Goal: Transaction & Acquisition: Book appointment/travel/reservation

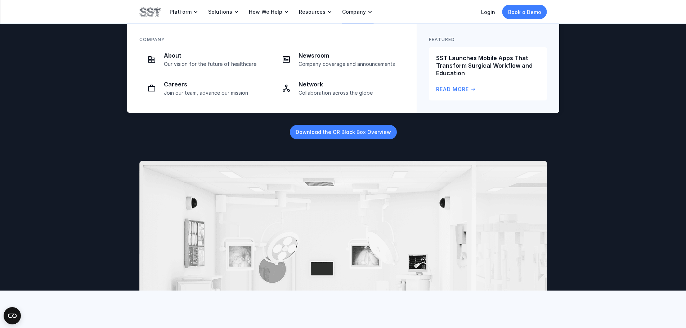
click at [345, 16] on link "Company" at bounding box center [358, 12] width 32 height 24
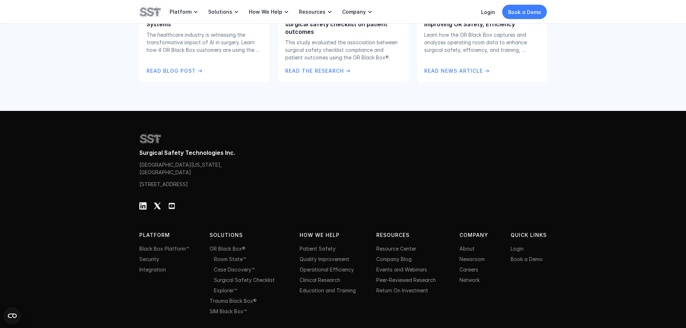
scroll to position [1331, 0]
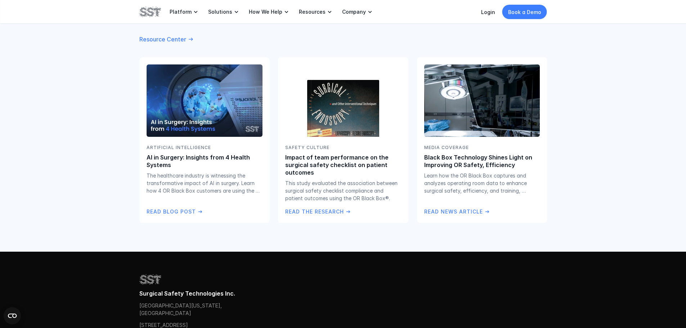
click at [96, 159] on div "EXPLORE OUR Resources Resource Center ARTIFICIAL INTELLIGENCE AI in Surgery: In…" at bounding box center [343, 106] width 686 height 290
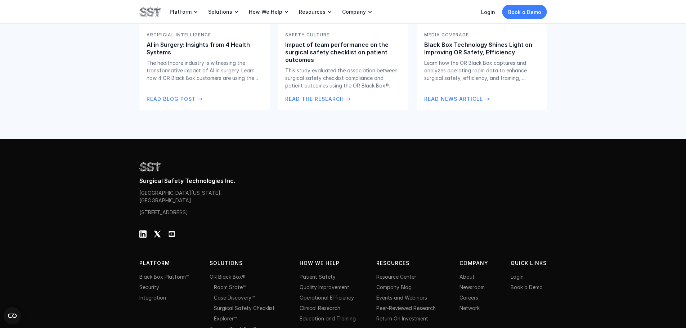
scroll to position [1475, 0]
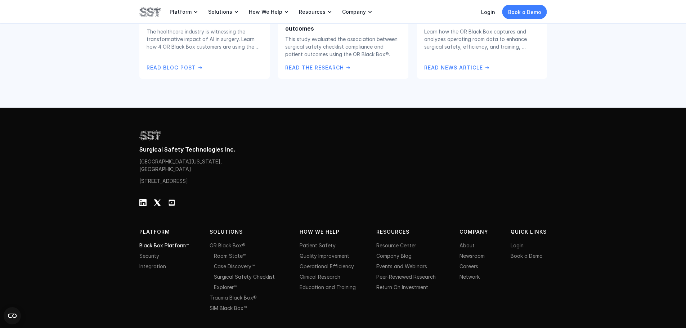
click at [173, 244] on link "Black Box Platform™" at bounding box center [164, 246] width 50 height 6
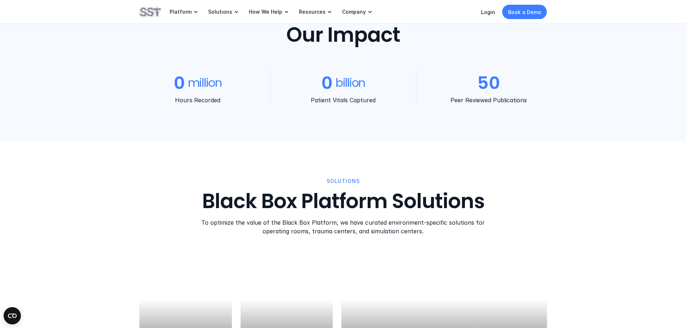
scroll to position [577, 0]
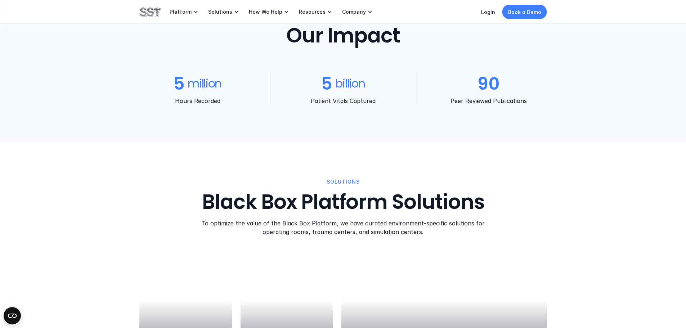
click at [524, 16] on link "Book a Demo" at bounding box center [525, 12] width 45 height 14
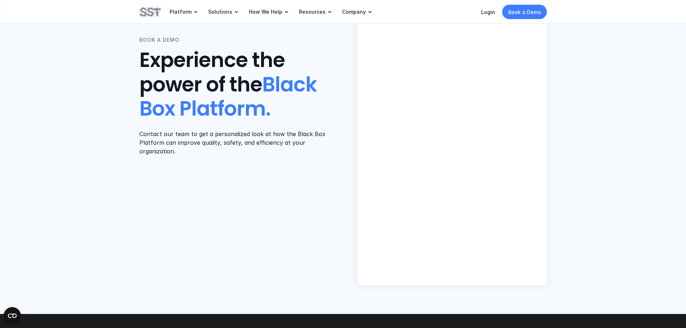
scroll to position [288, 0]
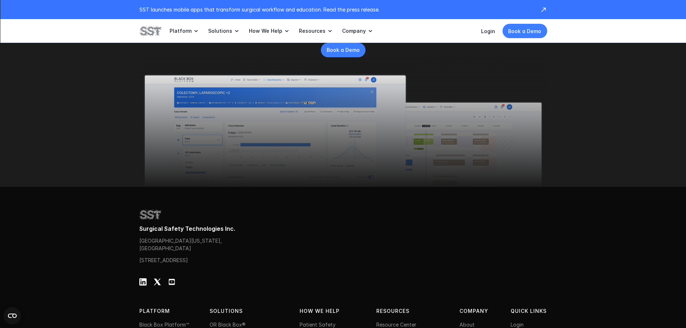
scroll to position [2322, 0]
